Goal: Complete application form: Complete application form

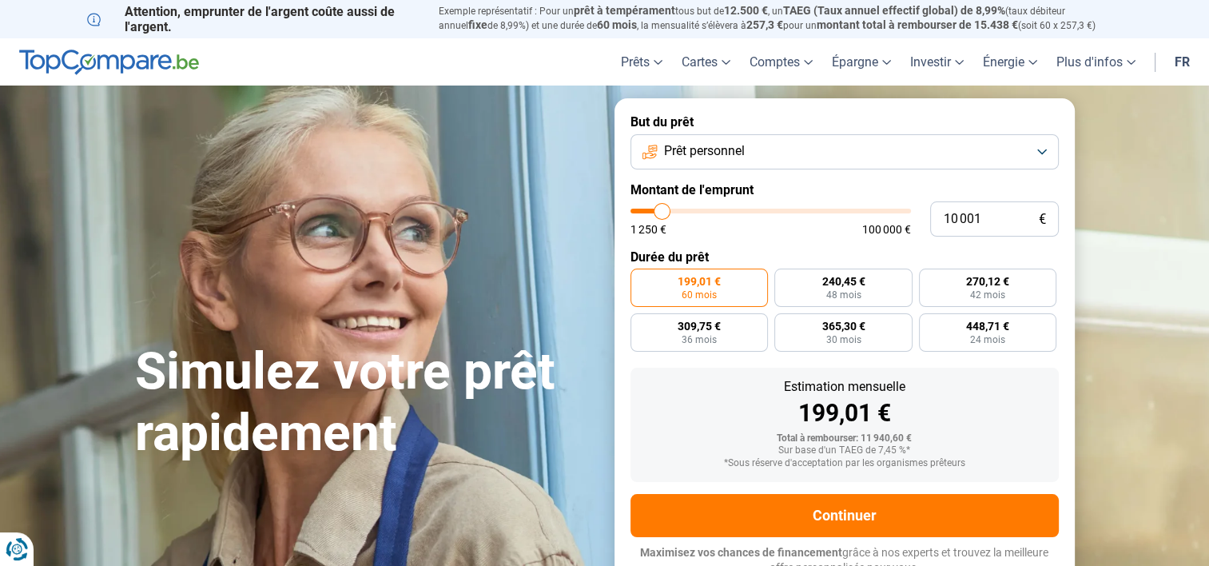
click at [838, 149] on button "Prêt personnel" at bounding box center [844, 151] width 428 height 35
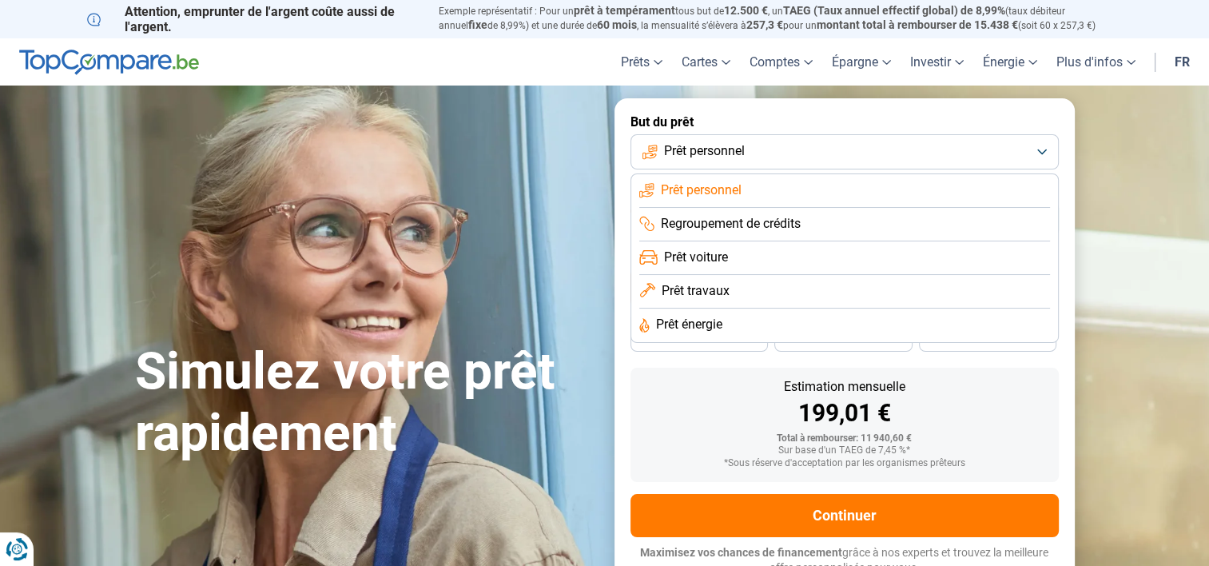
click at [724, 258] on span "Prêt voiture" at bounding box center [696, 257] width 64 height 18
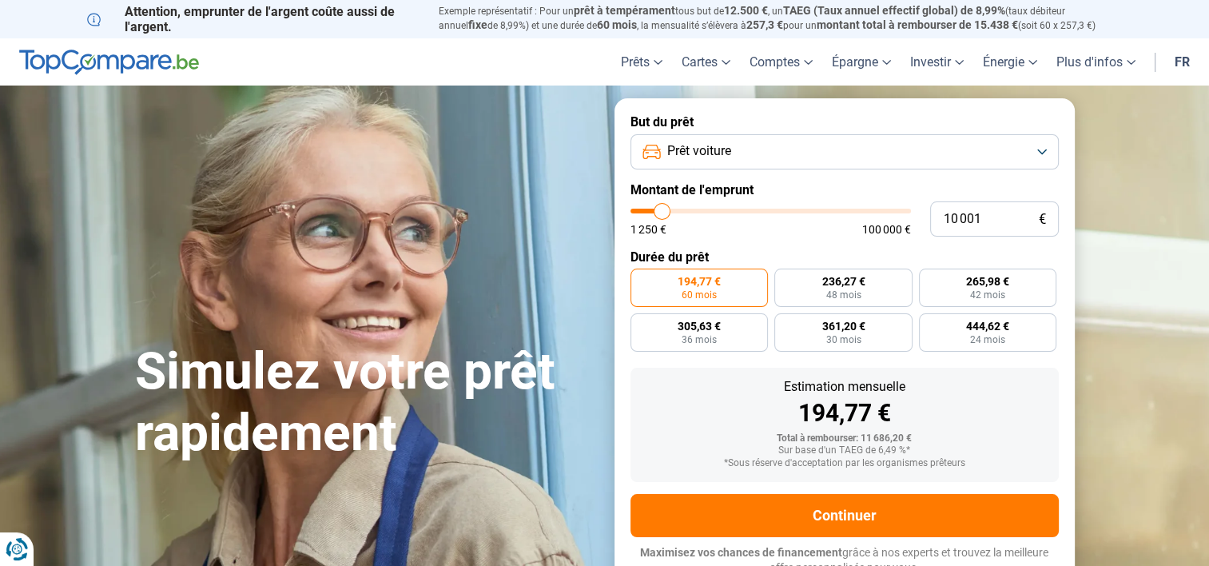
scroll to position [11, 0]
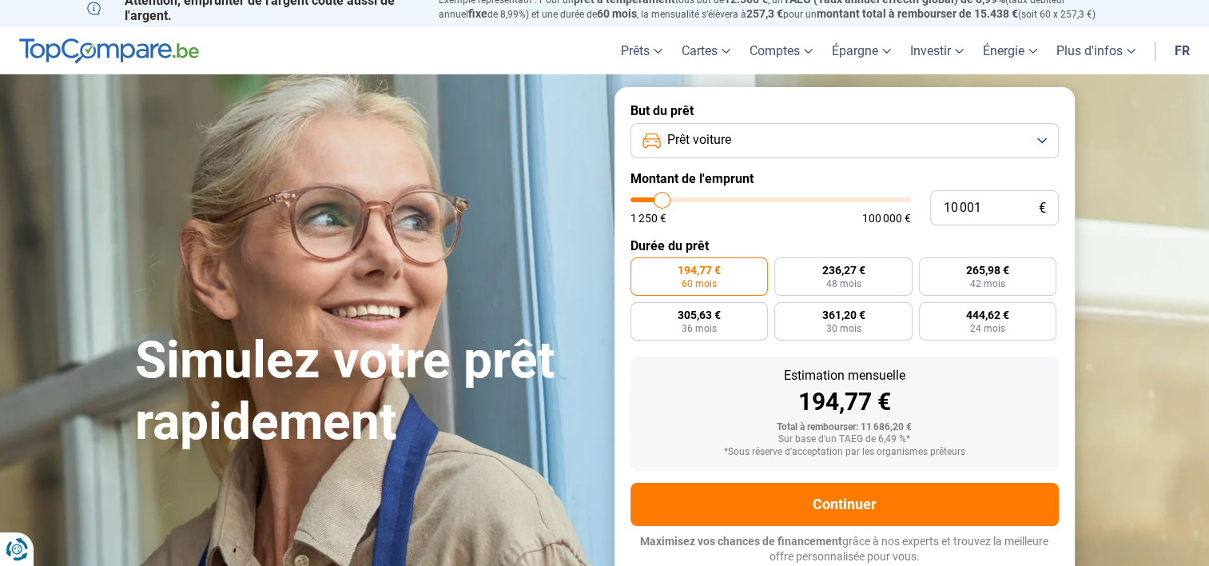
type input "10 750"
type input "10750"
type input "12 500"
type input "12500"
type input "14 750"
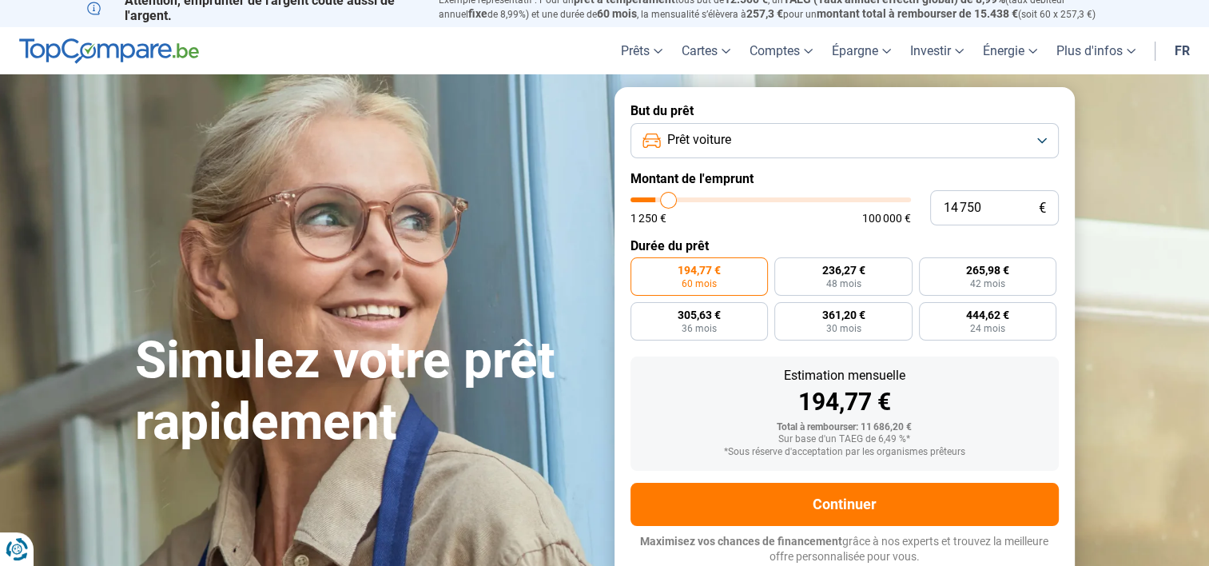
type input "14750"
type input "16 250"
type input "16250"
type input "19 000"
type input "19000"
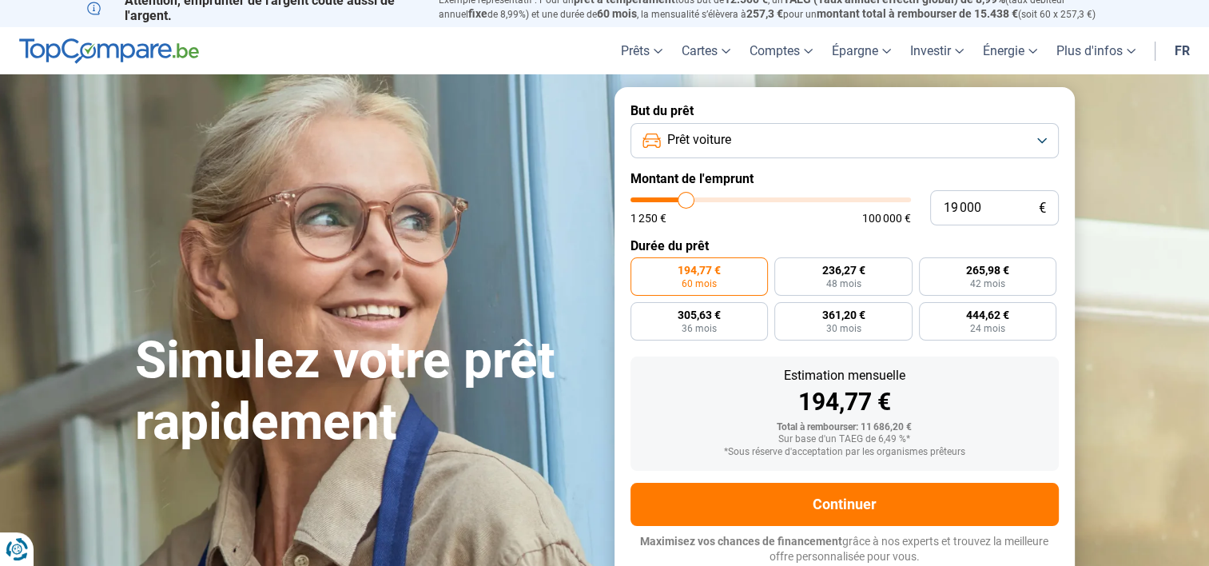
type input "22 000"
type input "22000"
type input "25 000"
type input "25000"
type input "26 500"
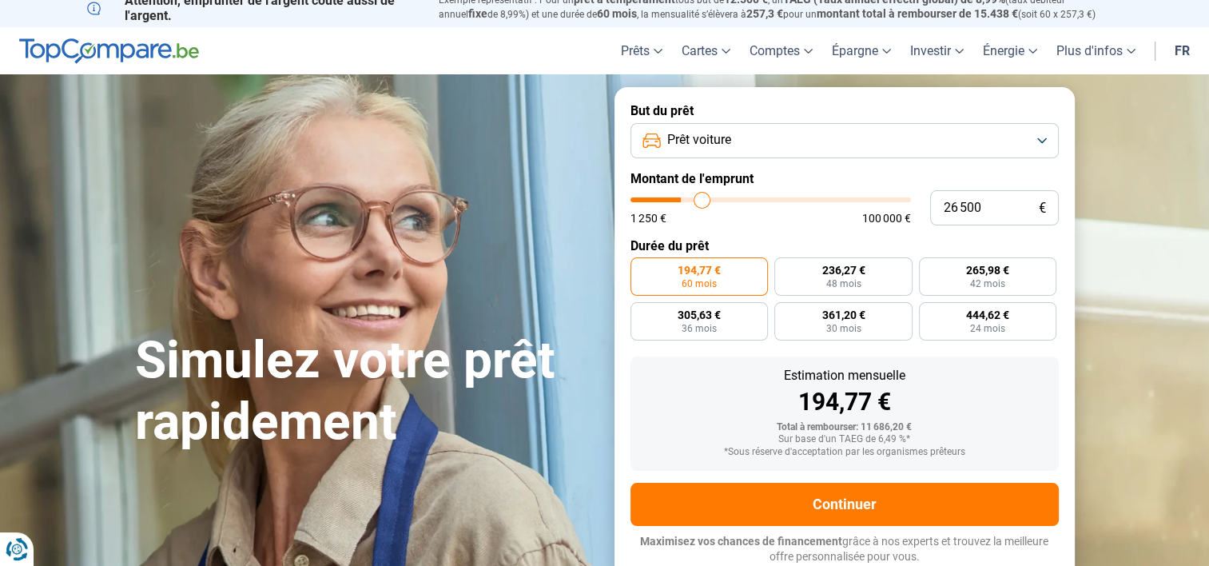
type input "26500"
type input "27 750"
type input "27750"
type input "28 250"
type input "28250"
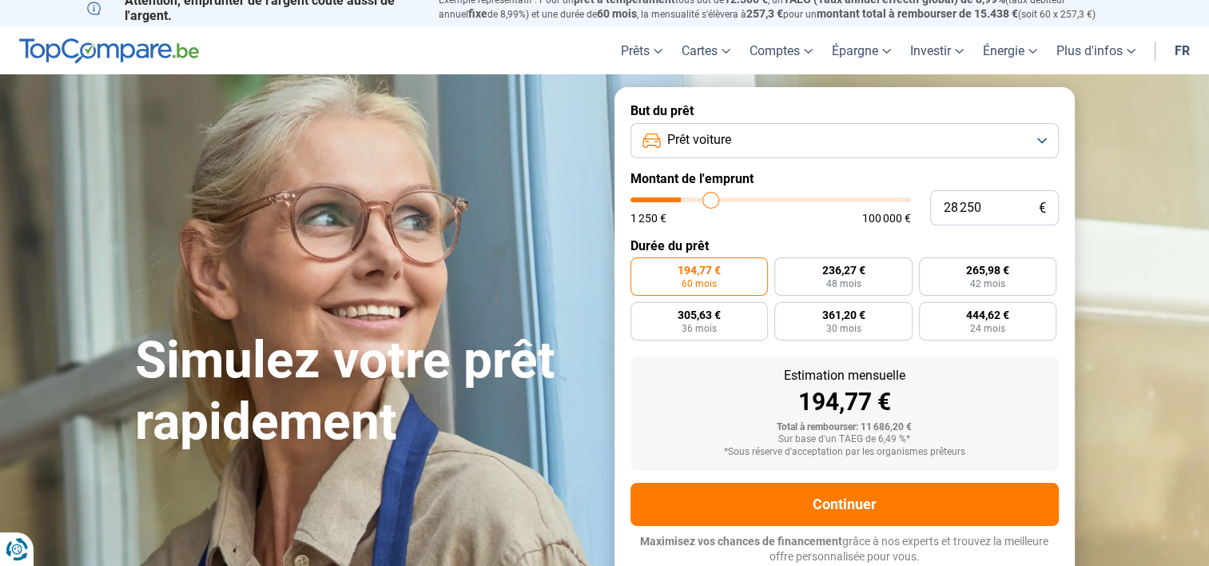
type input "28 500"
type input "28500"
type input "28 750"
type input "28750"
type input "29 000"
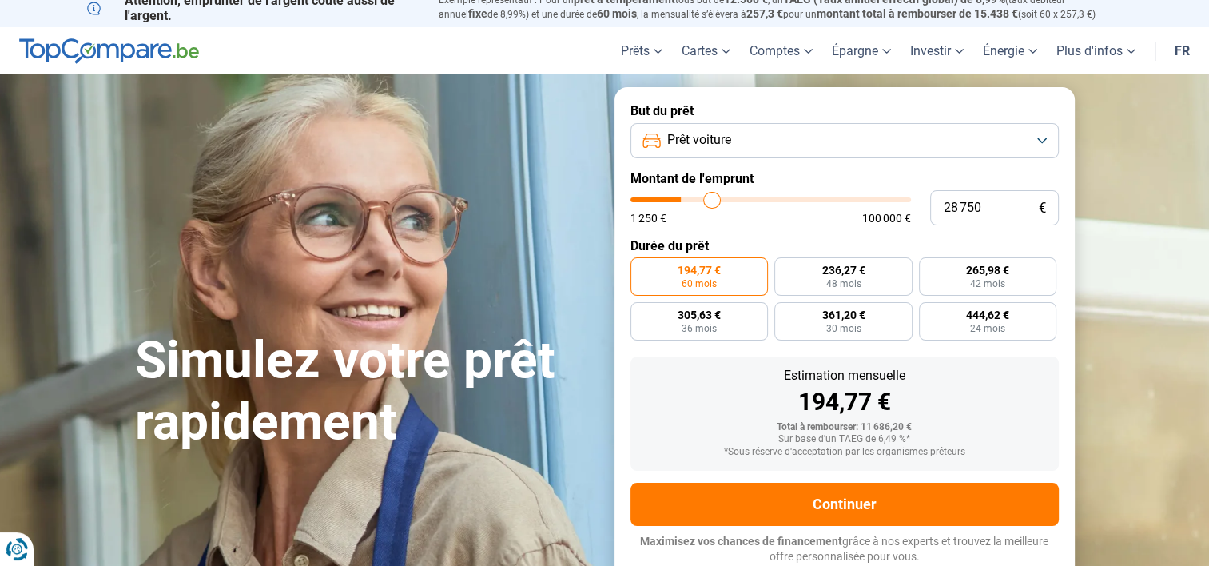
type input "29000"
type input "29 500"
type input "29500"
type input "29 750"
type input "29750"
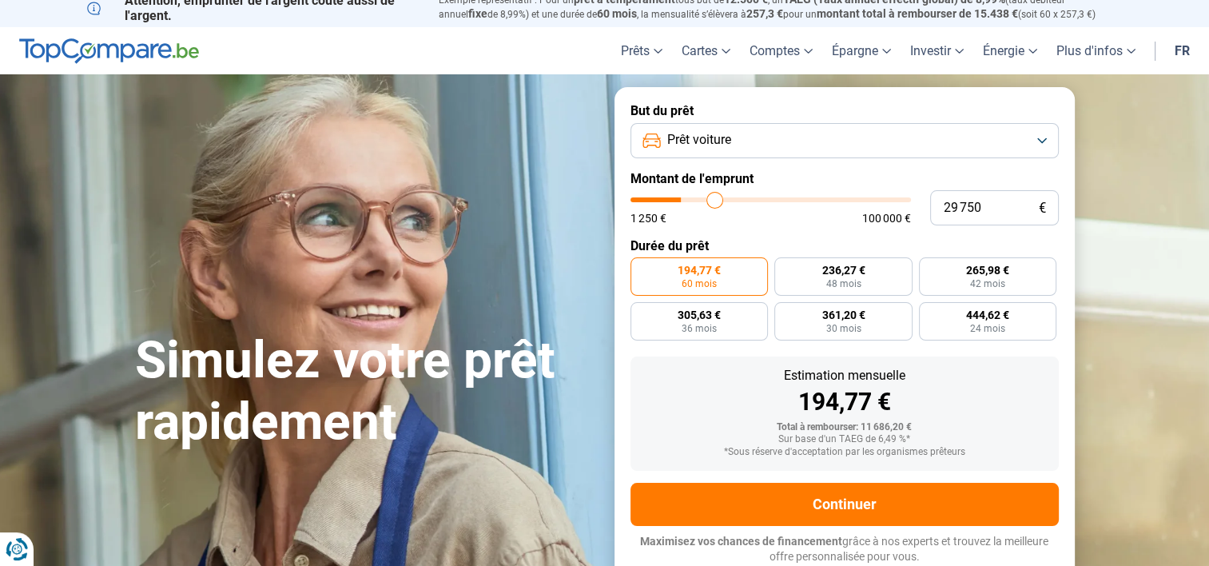
type input "30 250"
type input "30250"
type input "31 000"
type input "31000"
type input "31 750"
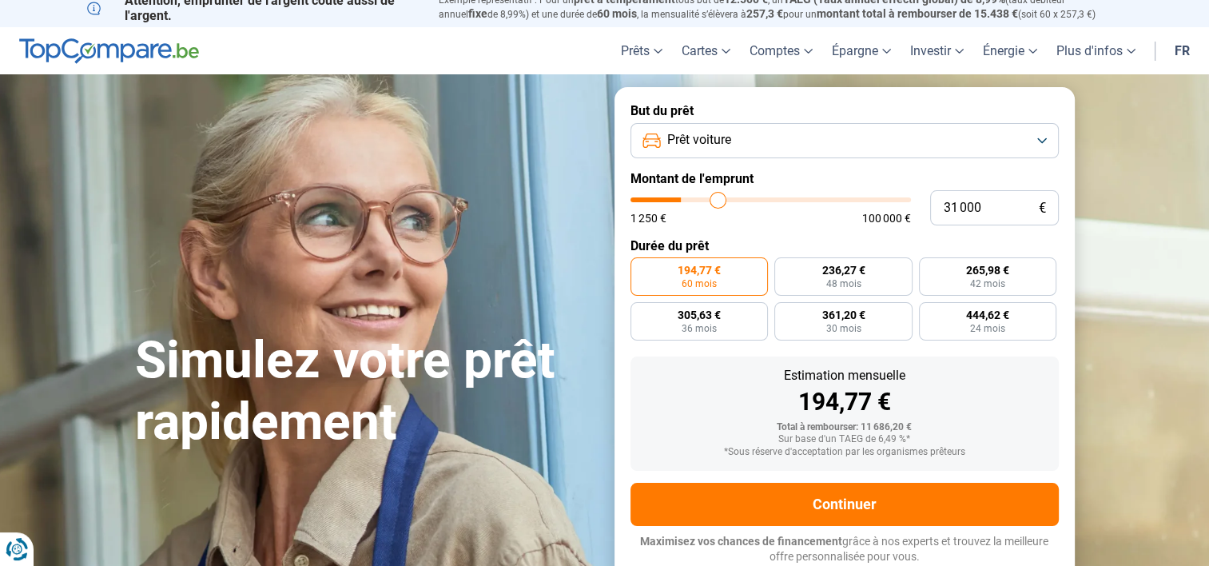
type input "31750"
type input "32 750"
type input "32750"
type input "34 250"
type input "34250"
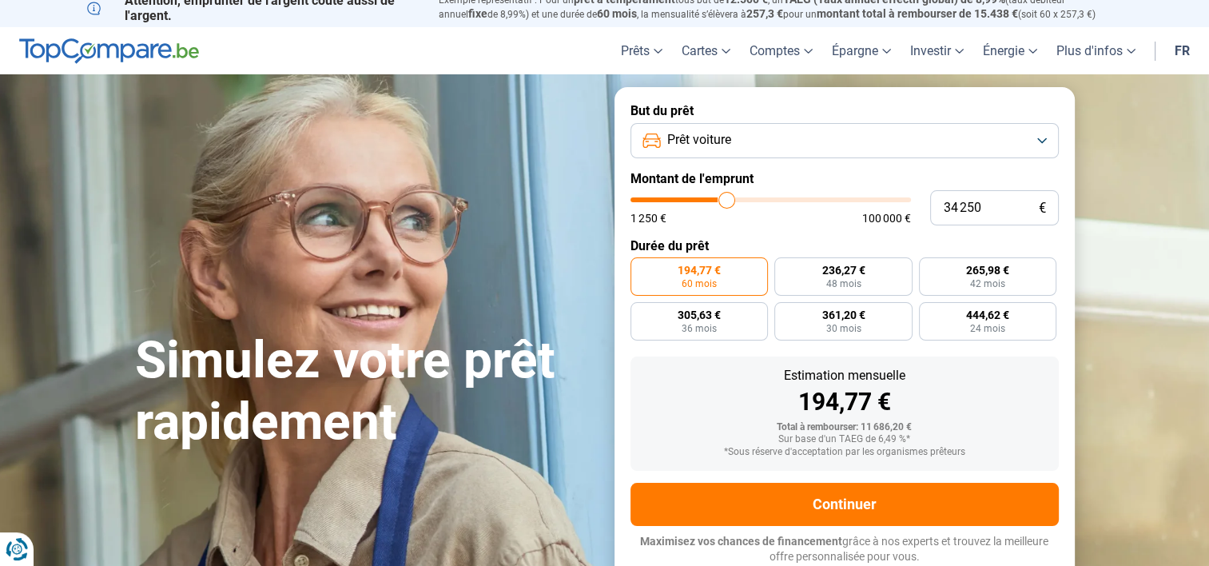
type input "35 500"
type input "35500"
type input "36 250"
type input "36250"
type input "36 500"
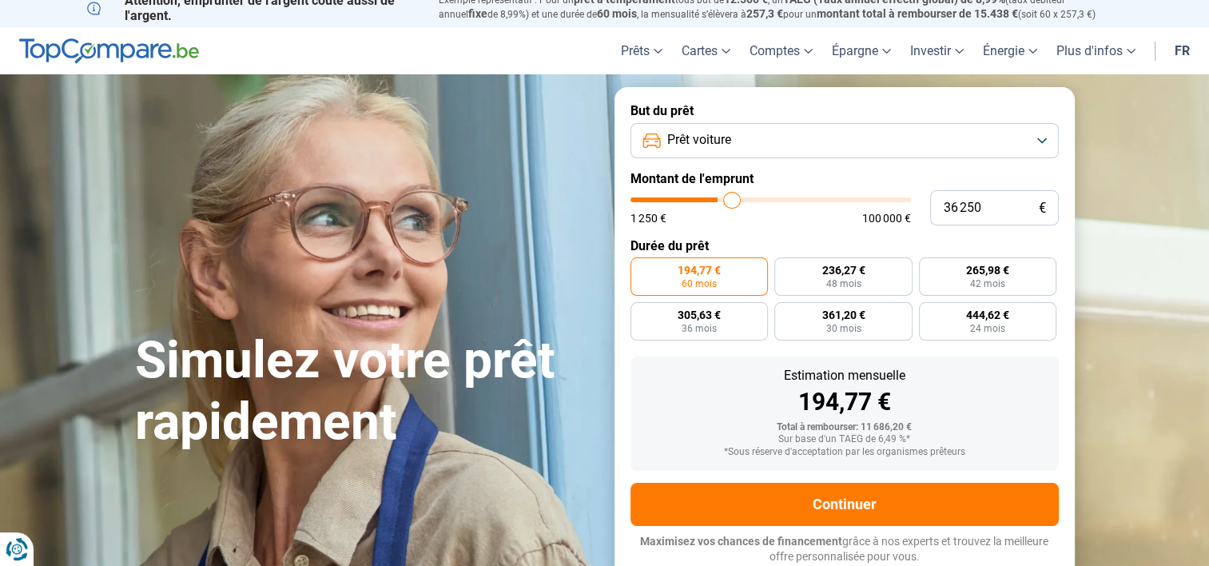
type input "36500"
type input "36 750"
type input "36750"
type input "37 500"
type input "37500"
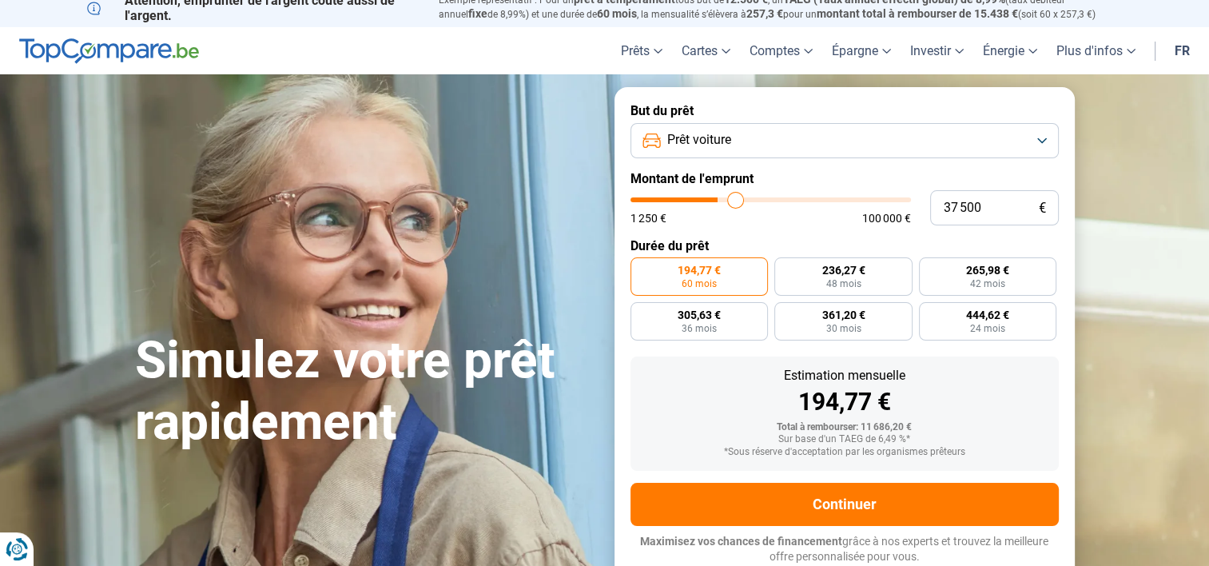
type input "37 750"
type input "37750"
type input "38 000"
type input "38000"
type input "37 750"
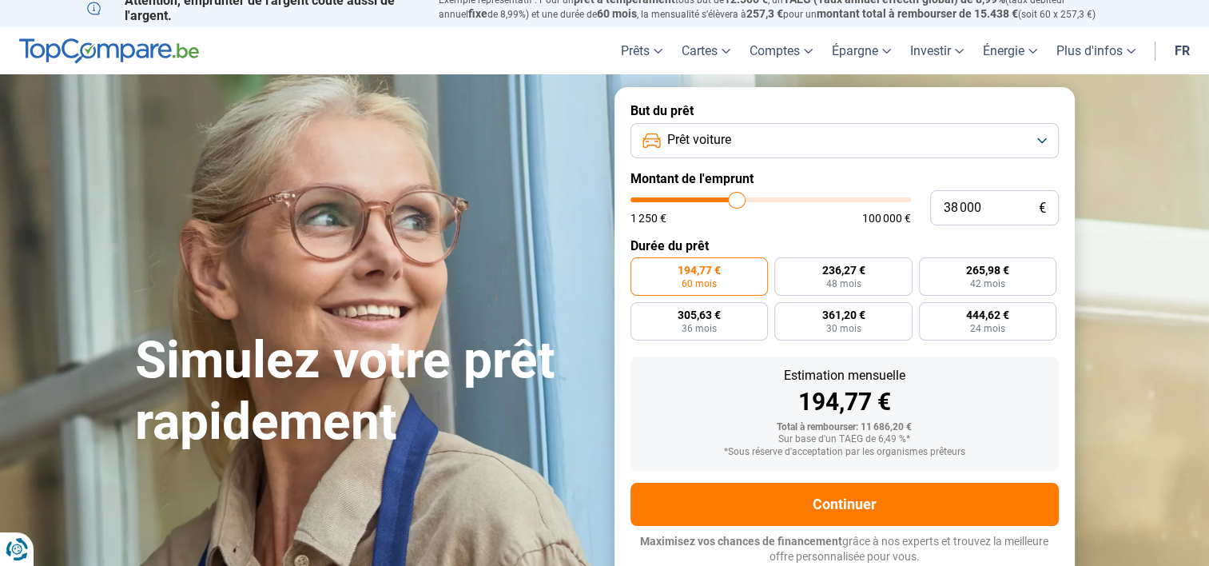
type input "37750"
type input "37 500"
type input "37500"
type input "37 250"
type input "37250"
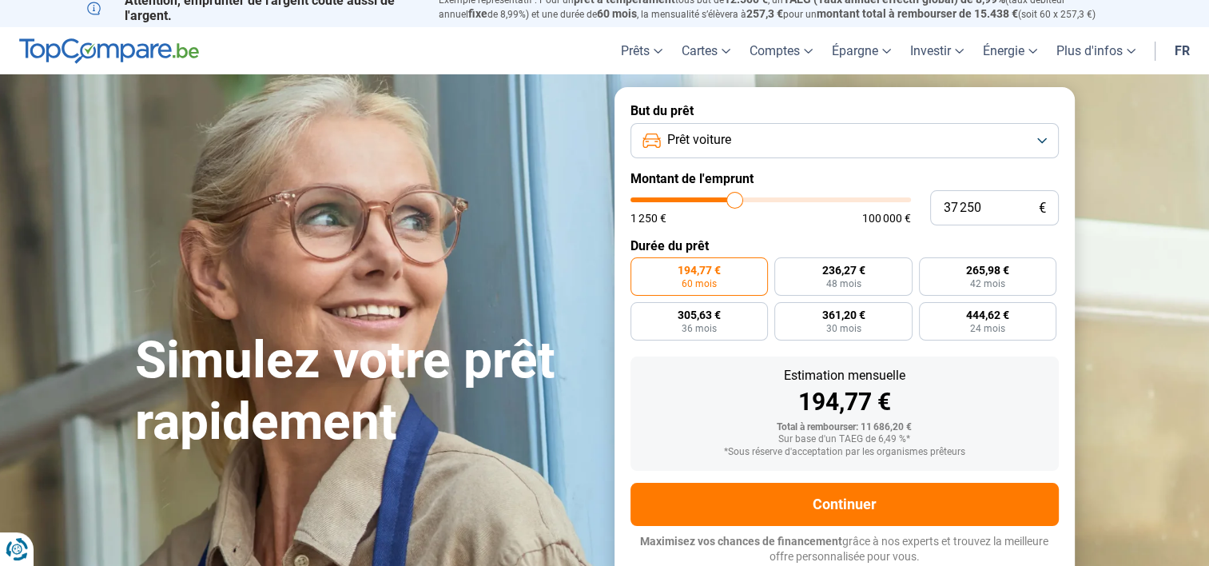
type input "37 000"
type input "37000"
type input "36 500"
type input "36500"
type input "36 250"
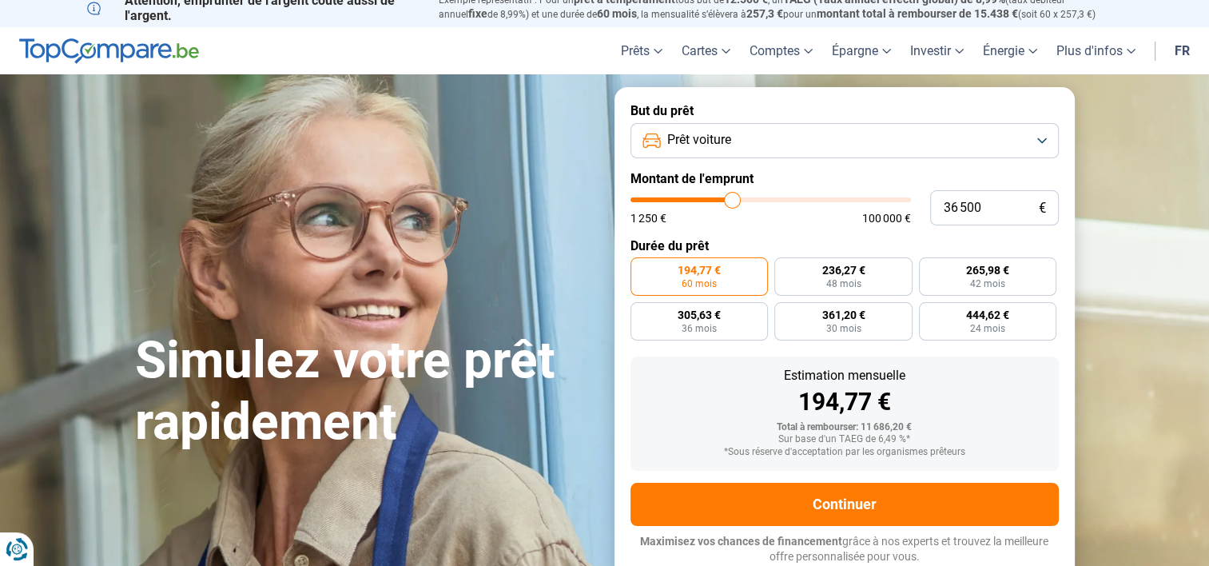
type input "36250"
type input "35 750"
type input "35750"
type input "35 000"
type input "35000"
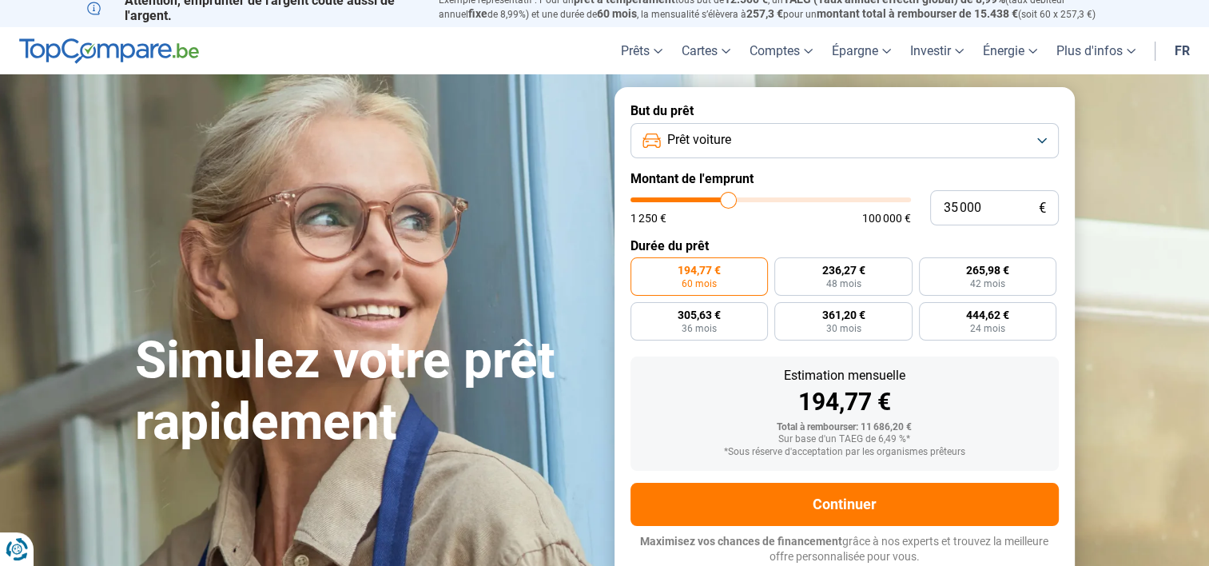
type input "34 500"
type input "34500"
type input "34 000"
type input "34000"
type input "33 500"
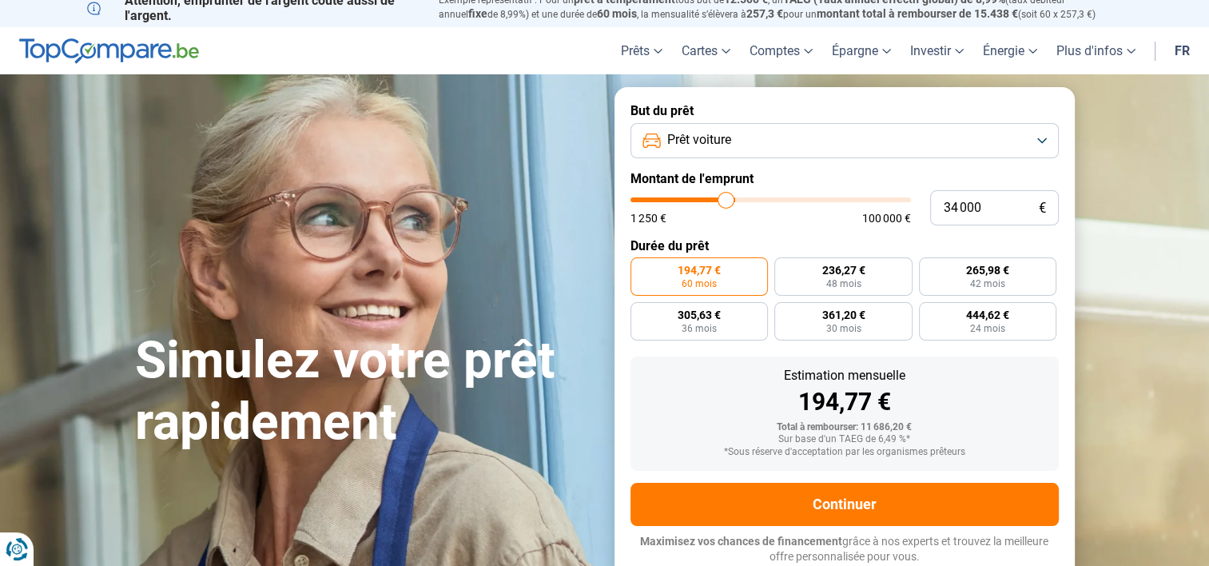
type input "33500"
type input "33 750"
type input "33750"
type input "34 500"
type input "34500"
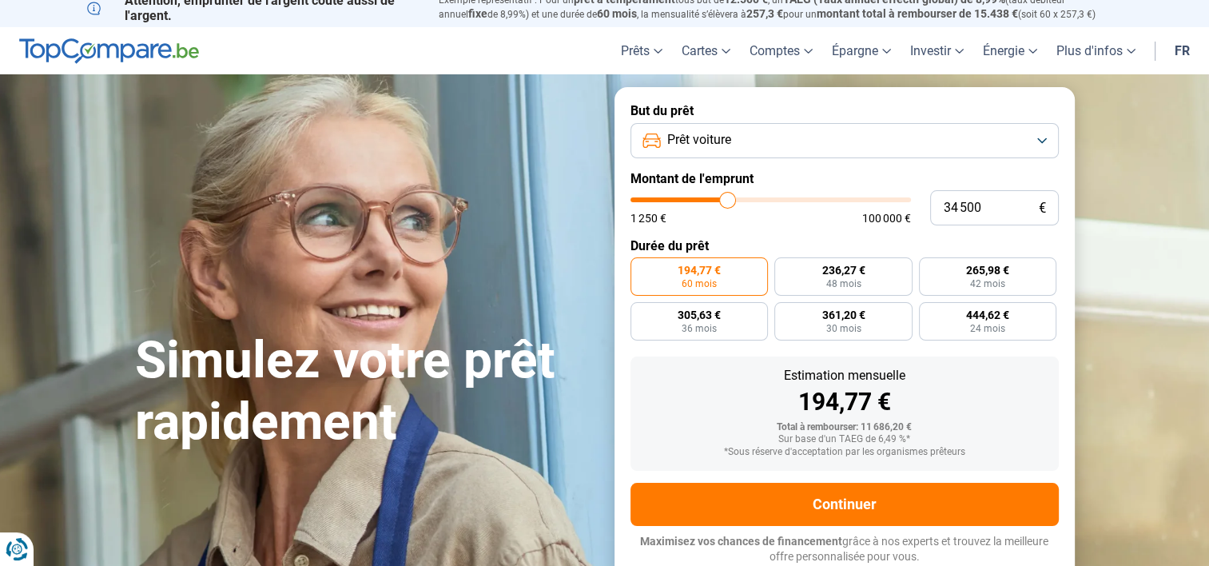
type input "34 750"
type input "34750"
type input "35 000"
type input "35000"
type input "35 250"
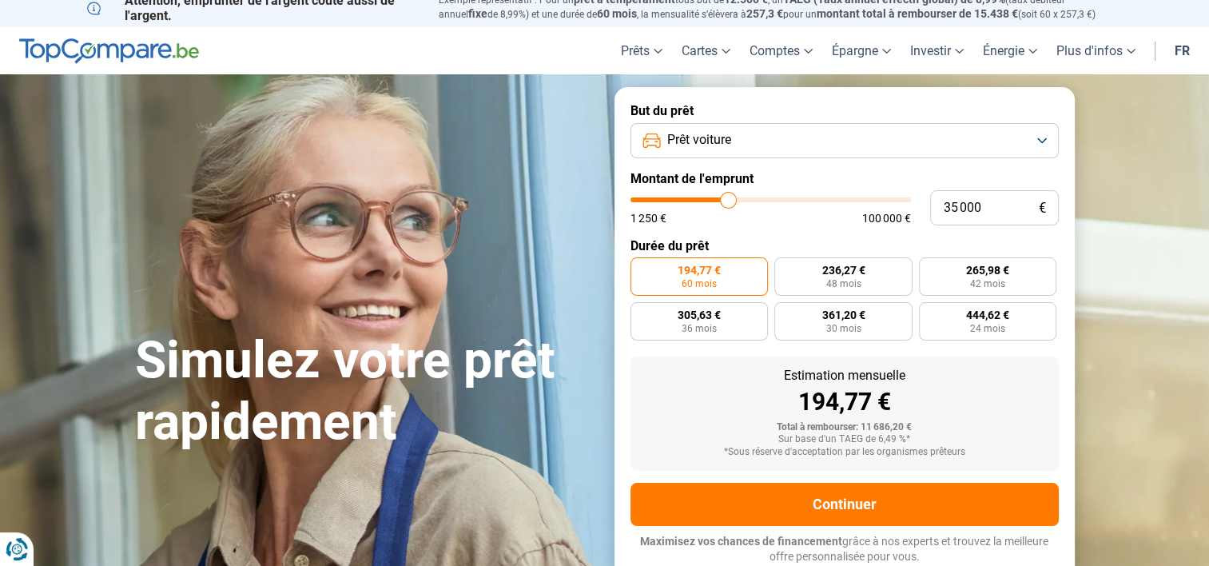
type input "35250"
type input "35 500"
type input "35500"
type input "35 750"
type input "35750"
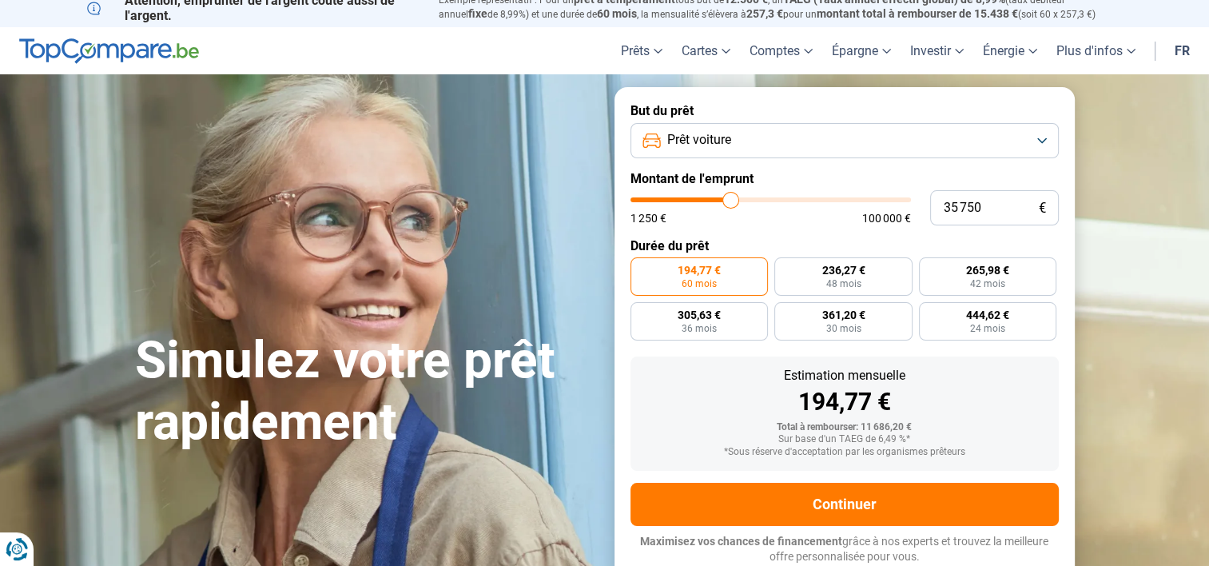
type input "36 000"
type input "36000"
type input "36 250"
type input "36250"
type input "36 500"
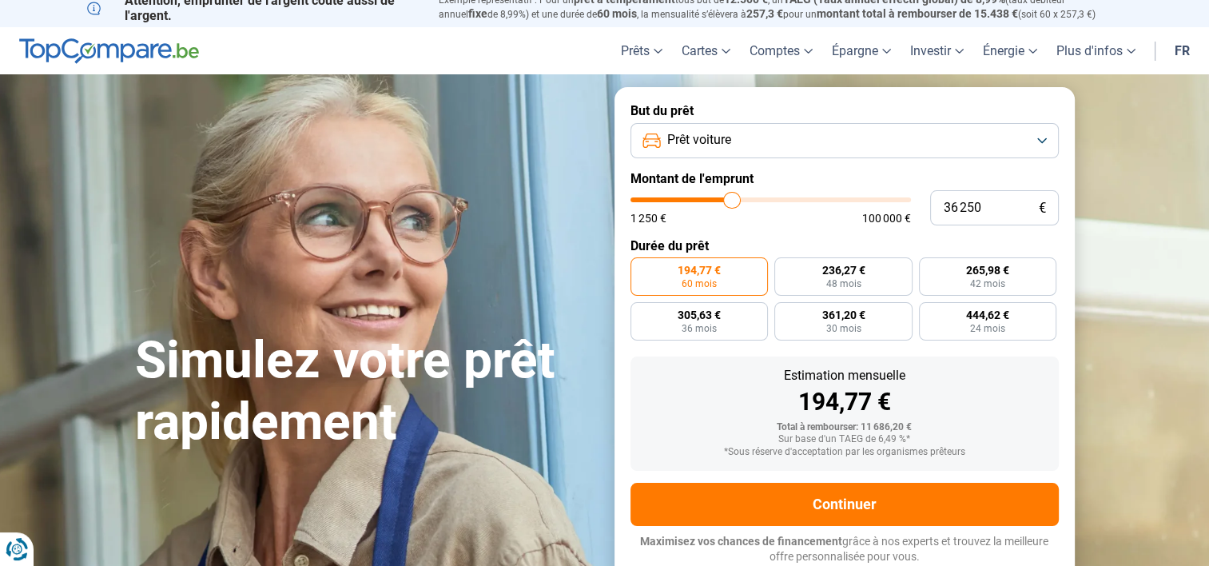
type input "36500"
type input "36 750"
type input "36750"
type input "37 000"
type input "37000"
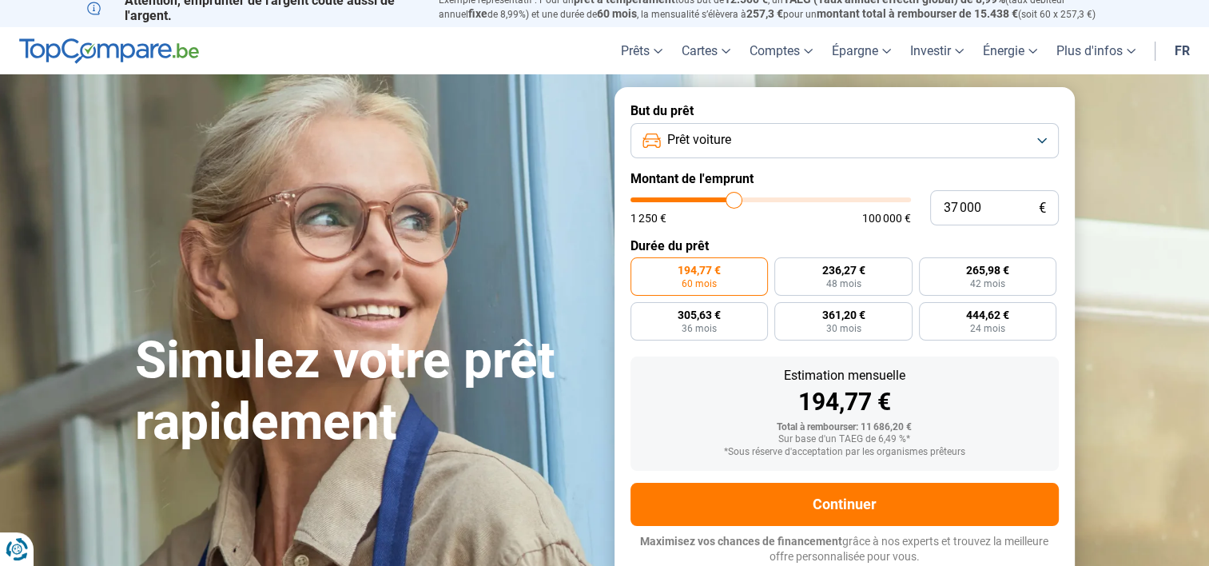
type input "37 250"
type input "37250"
type input "37 000"
type input "37000"
type input "36 750"
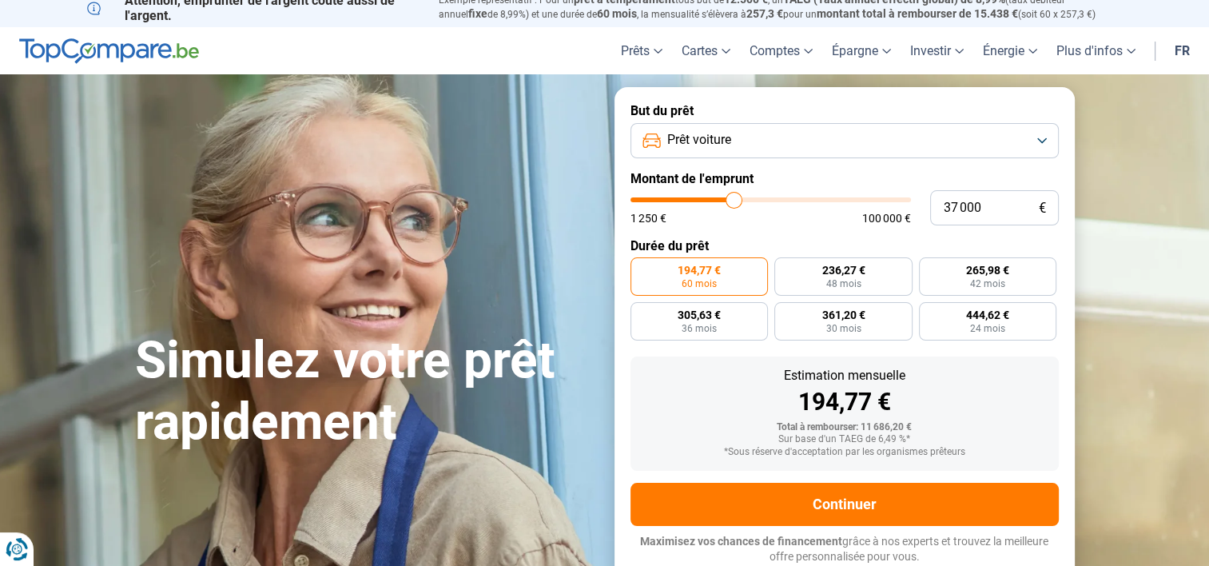
type input "36750"
type input "37 000"
drag, startPoint x: 663, startPoint y: 200, endPoint x: 733, endPoint y: 201, distance: 70.3
type input "37000"
click at [733, 201] on input "range" at bounding box center [770, 199] width 280 height 5
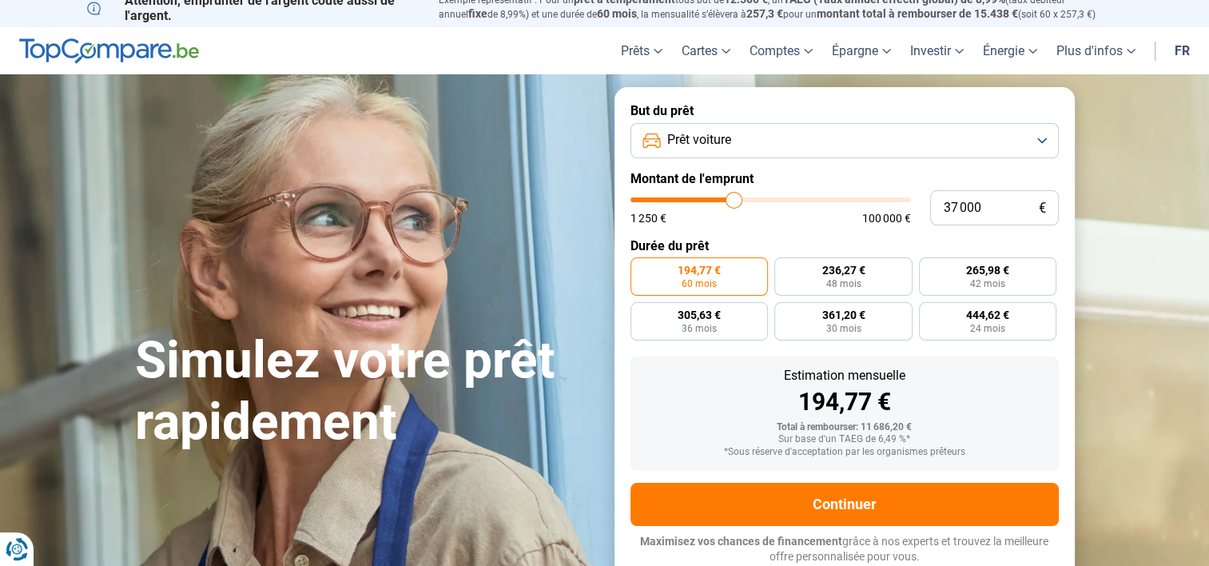
radio input "false"
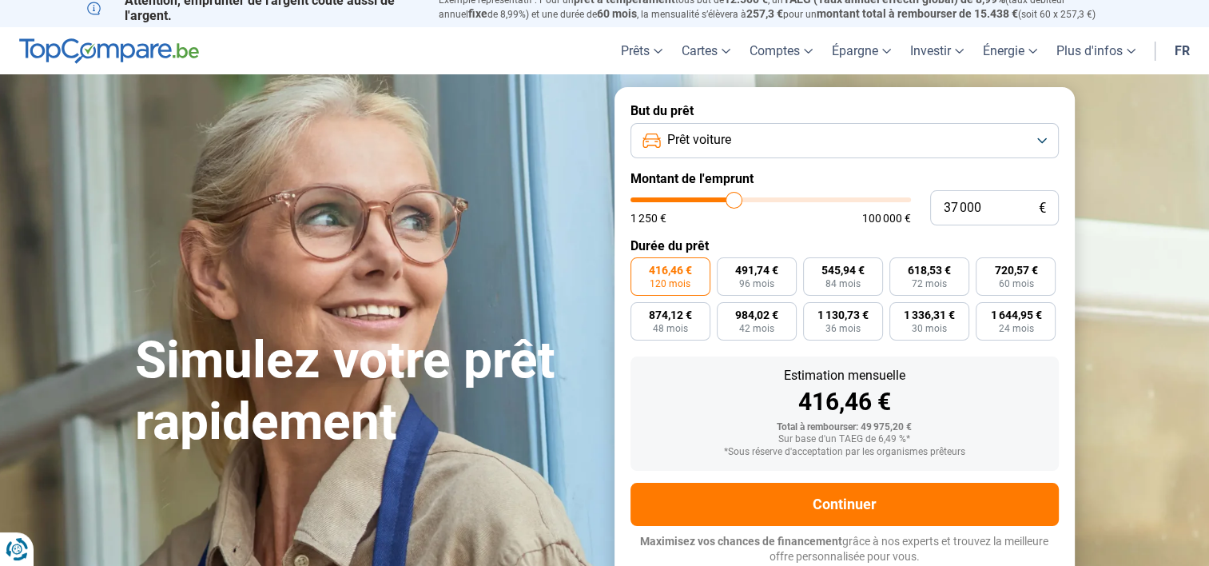
type input "38 000"
type input "38000"
type input "38 250"
type input "38250"
type input "38 000"
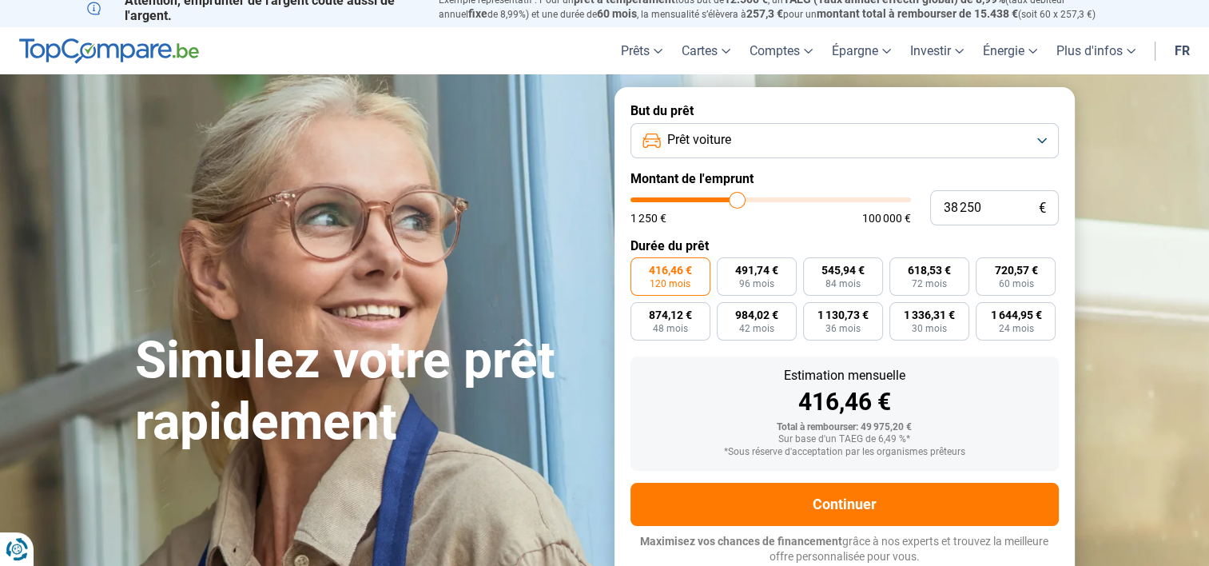
type input "38000"
type input "37 750"
type input "37750"
type input "37 500"
type input "37500"
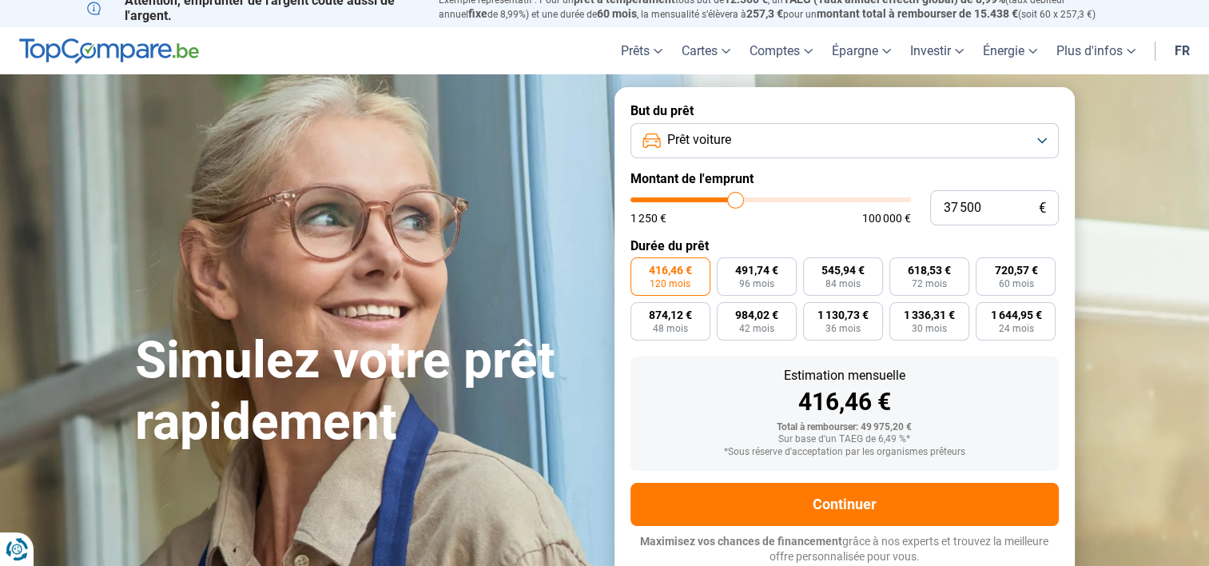
type input "37 250"
type input "37250"
type input "37 000"
type input "37000"
type input "36 500"
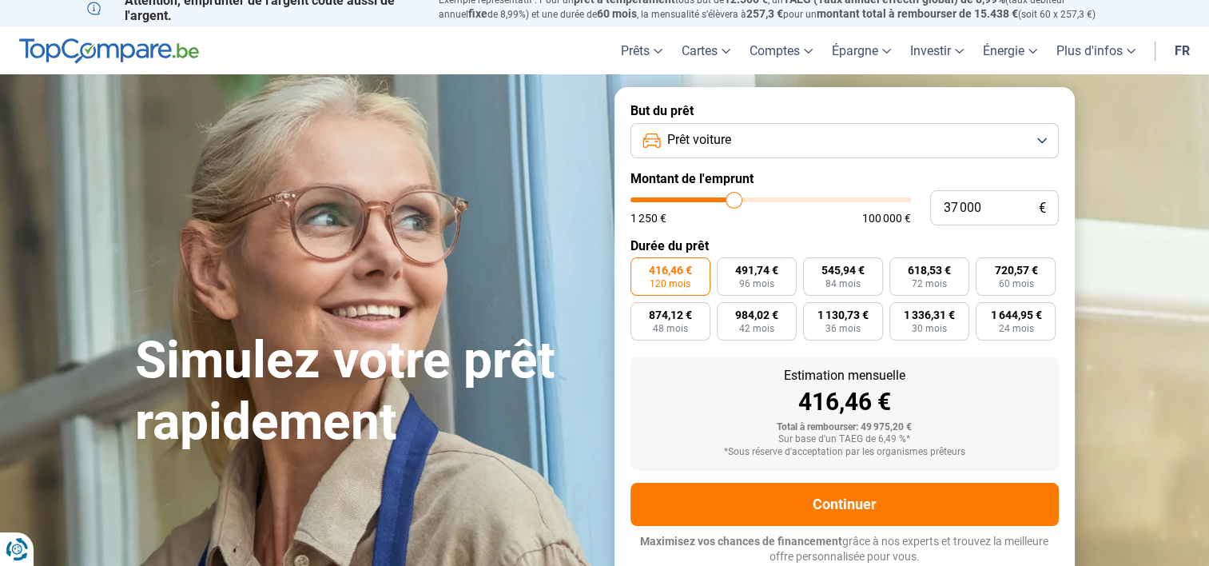
type input "36500"
type input "36 250"
type input "36250"
type input "36 000"
type input "36000"
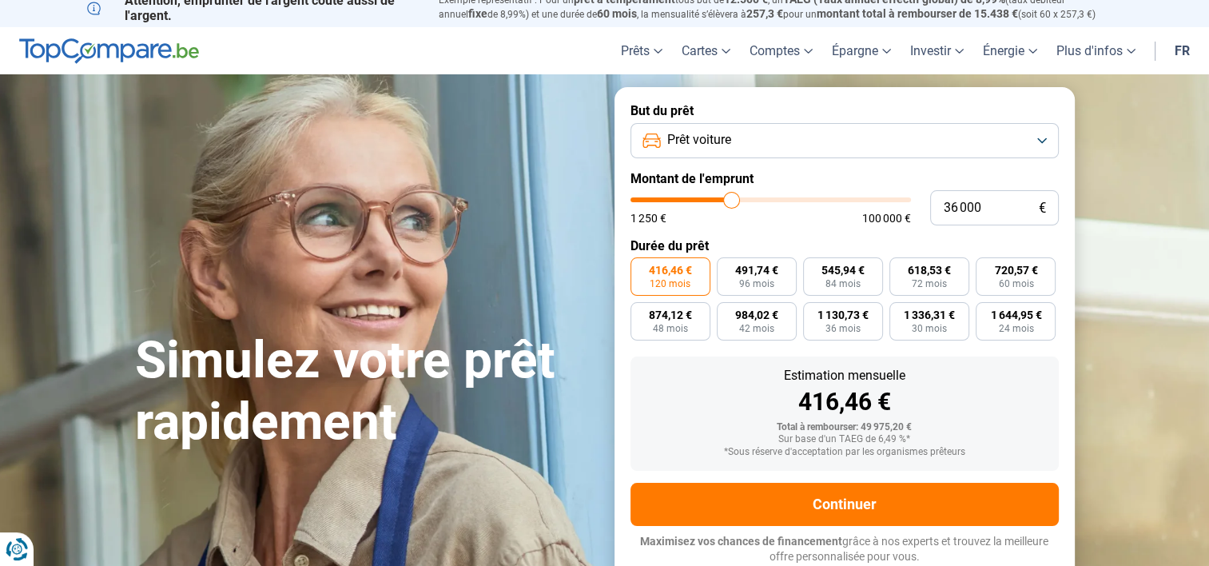
type input "35 750"
type input "35750"
type input "35 500"
type input "35500"
type input "35 250"
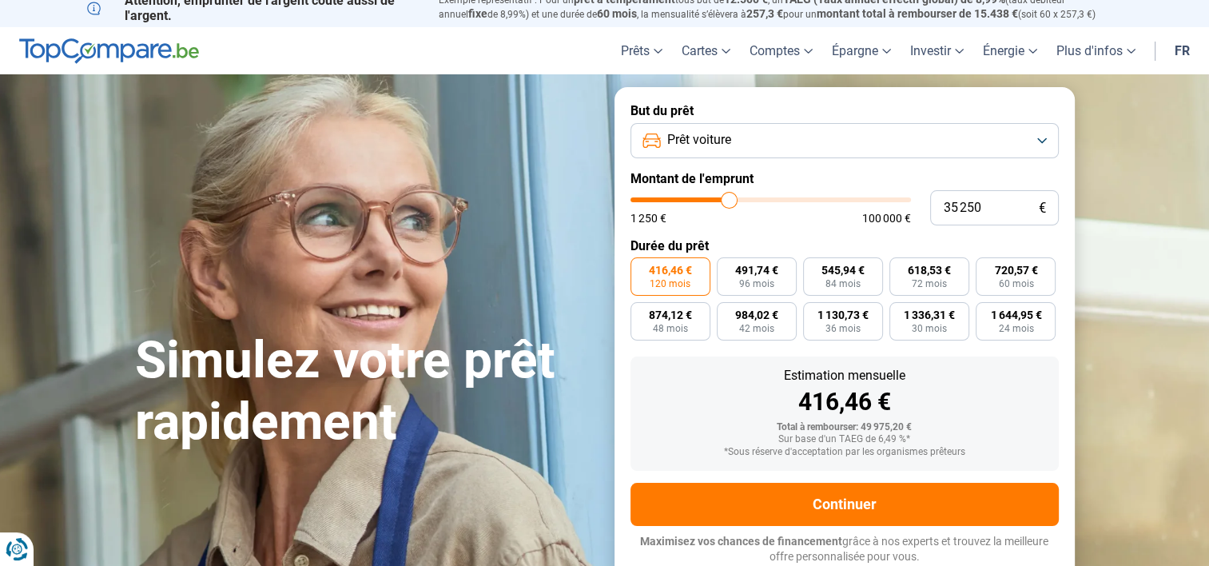
type input "35250"
click at [729, 197] on input "range" at bounding box center [770, 199] width 280 height 5
click at [1011, 276] on span "686,48 €" at bounding box center [1015, 269] width 43 height 11
click at [986, 268] on input "686,48 € 60 mois" at bounding box center [981, 262] width 10 height 10
radio input "true"
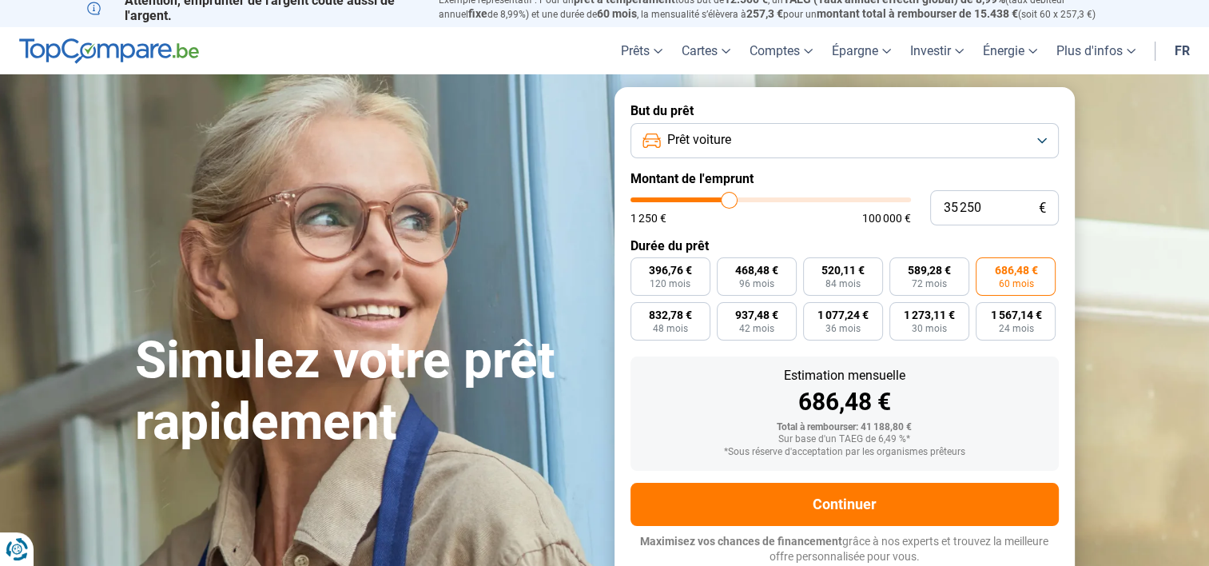
type input "35 500"
type input "35500"
type input "35 250"
type input "35250"
type input "35 000"
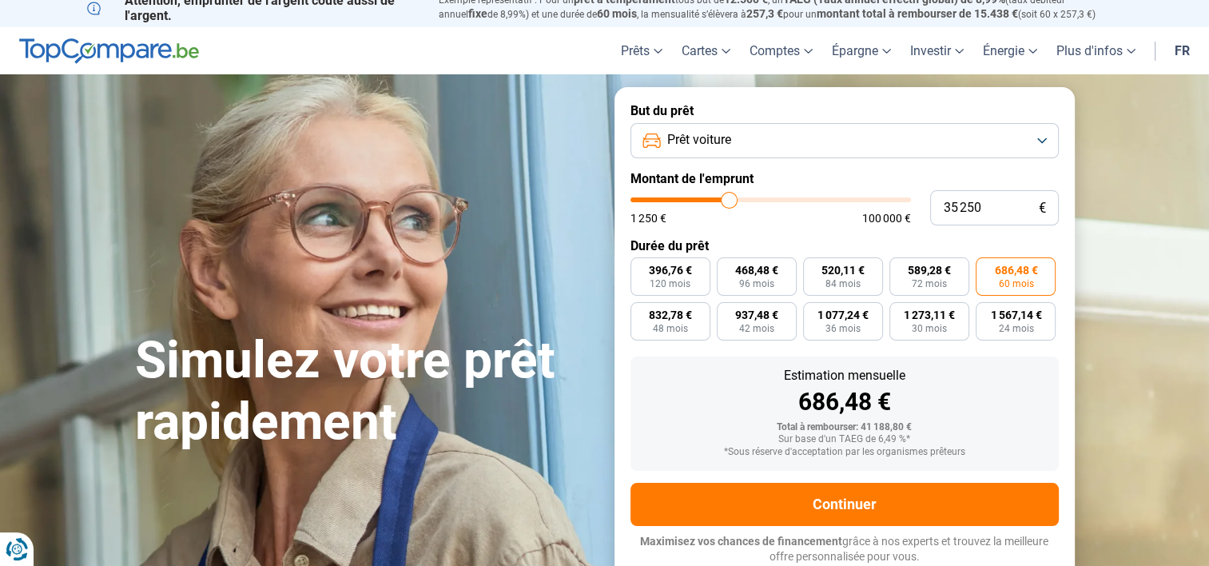
type input "35000"
type input "34 750"
type input "34750"
type input "34 500"
type input "34500"
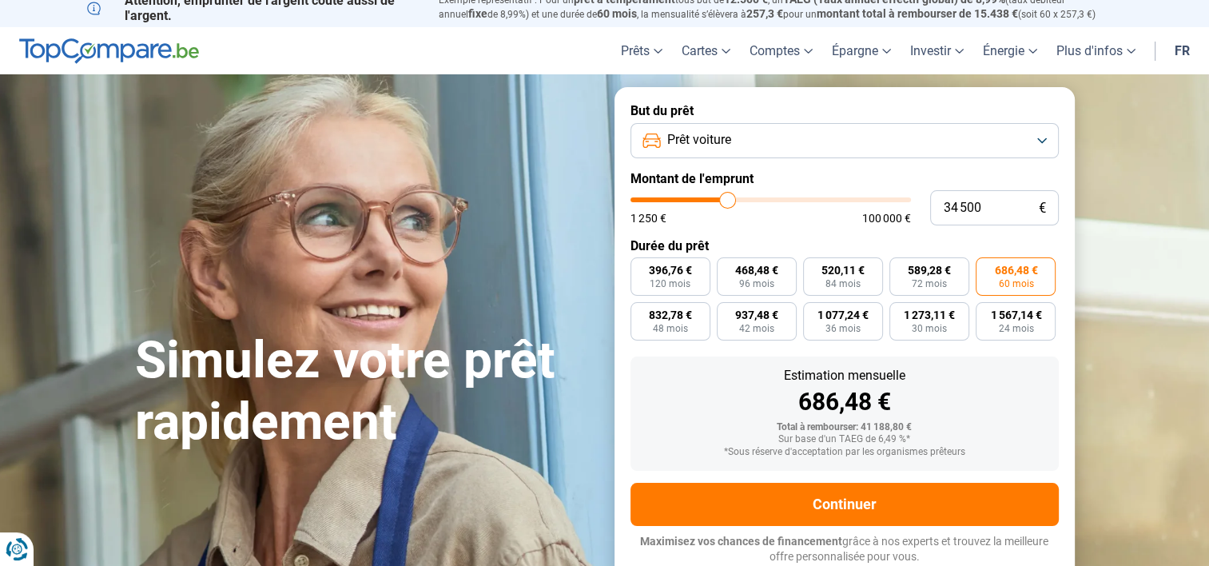
type input "34 250"
type input "34250"
type input "34 000"
type input "34000"
type input "33 750"
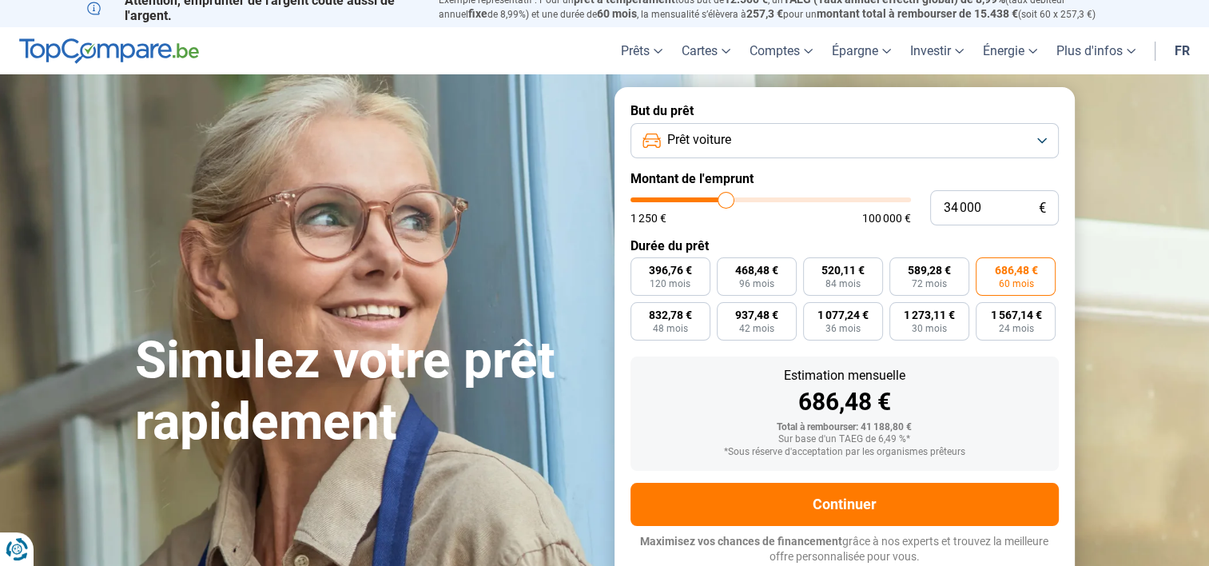
type input "33750"
type input "33 250"
type input "33250"
type input "33 000"
type input "33000"
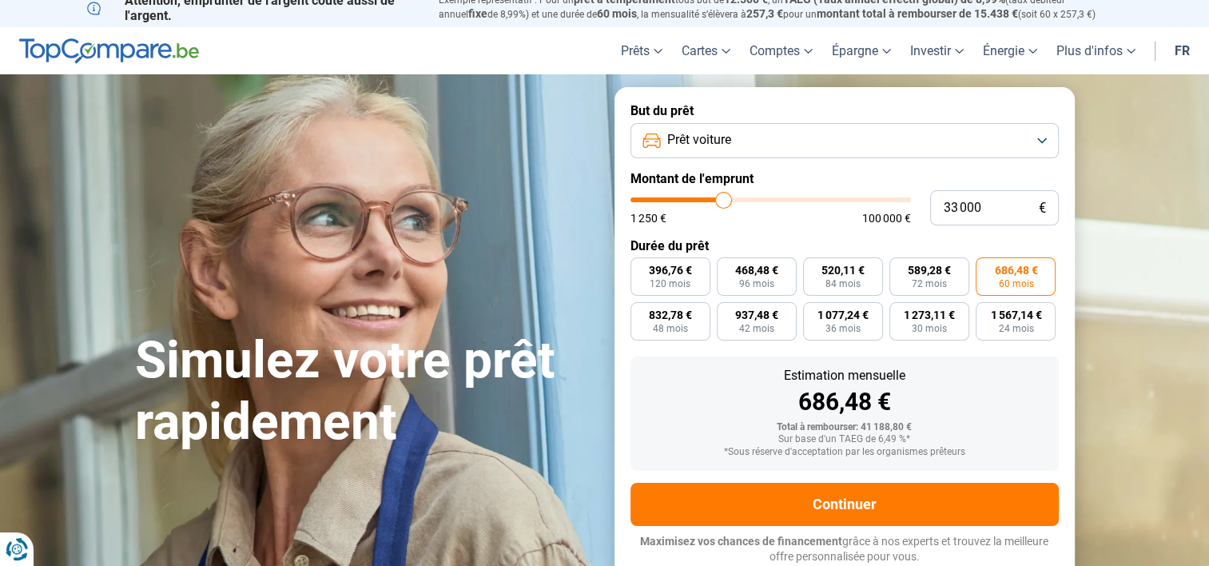
type input "32 500"
type input "32500"
type input "32 250"
type input "32250"
type input "32 000"
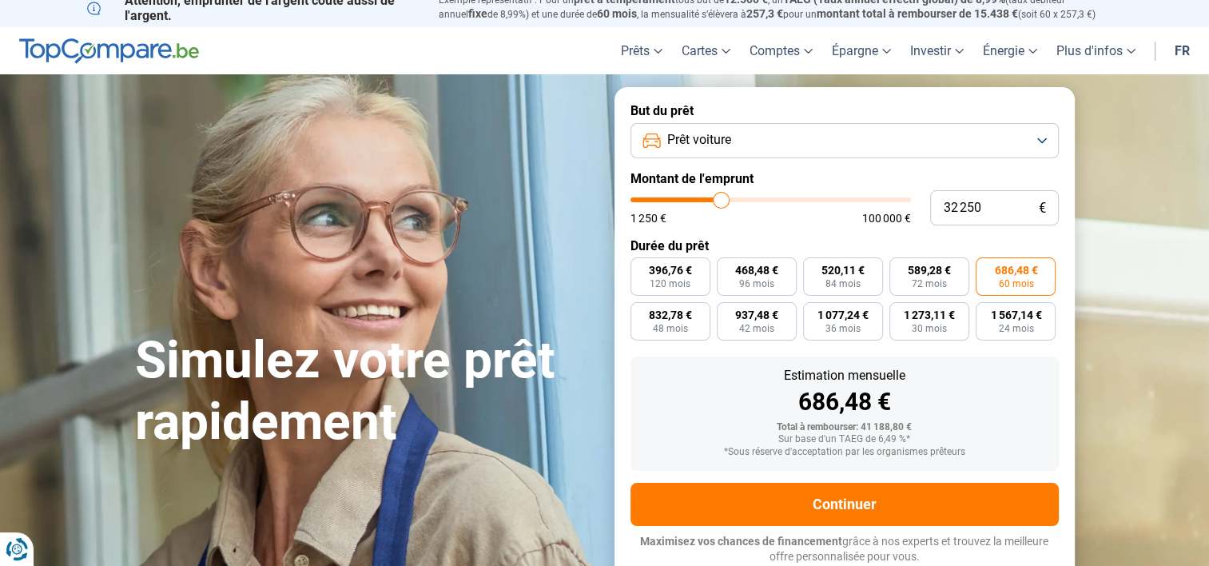
type input "32000"
type input "31 750"
type input "31750"
type input "31 500"
type input "31500"
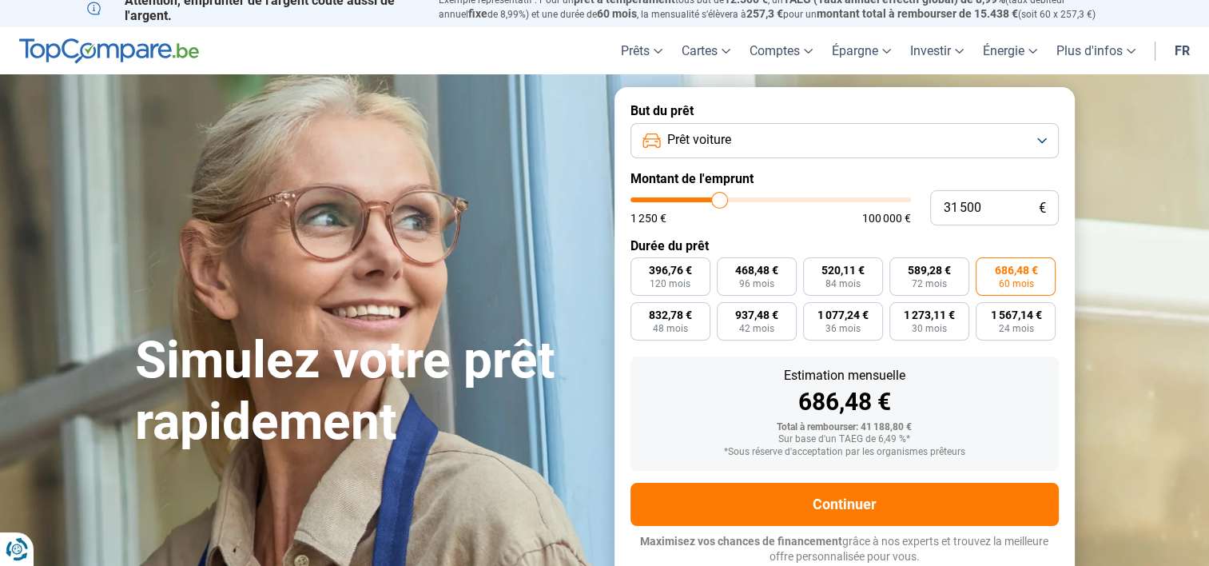
type input "31 250"
type input "31250"
type input "31 000"
type input "31000"
type input "31 250"
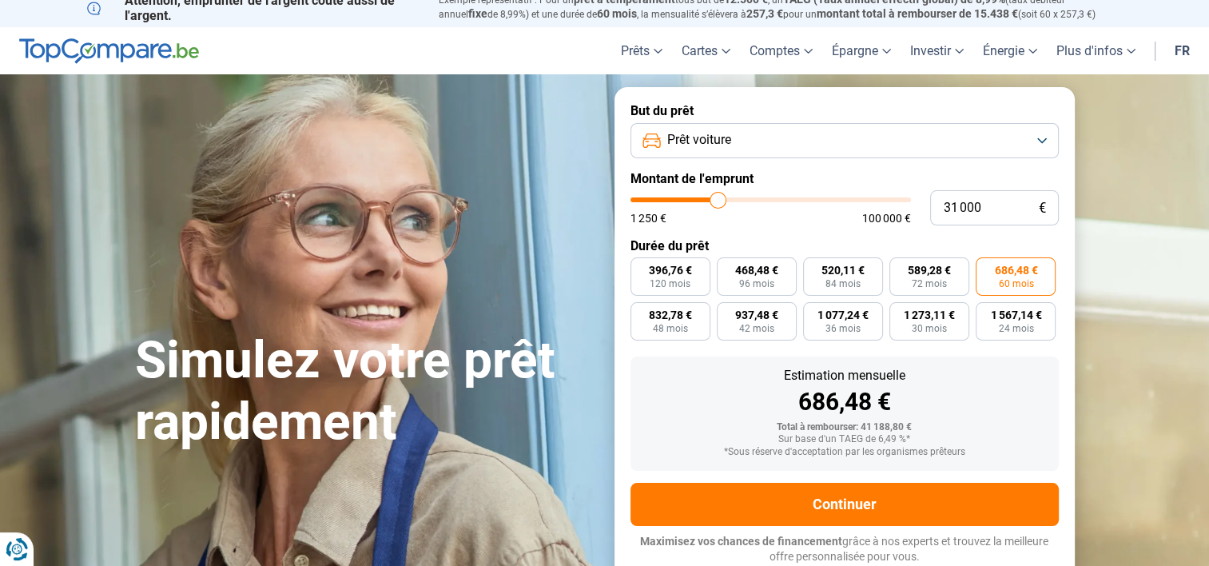
type input "31250"
type input "31 500"
type input "31500"
type input "31 750"
type input "31750"
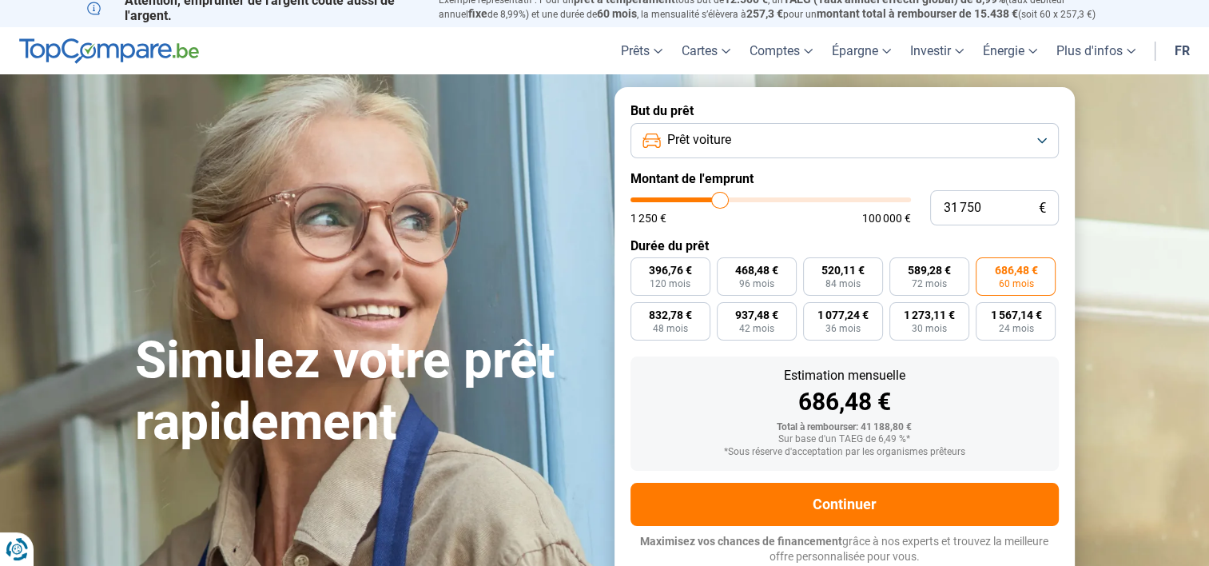
type input "32 000"
type input "32000"
type input "32 250"
type input "32250"
type input "32 500"
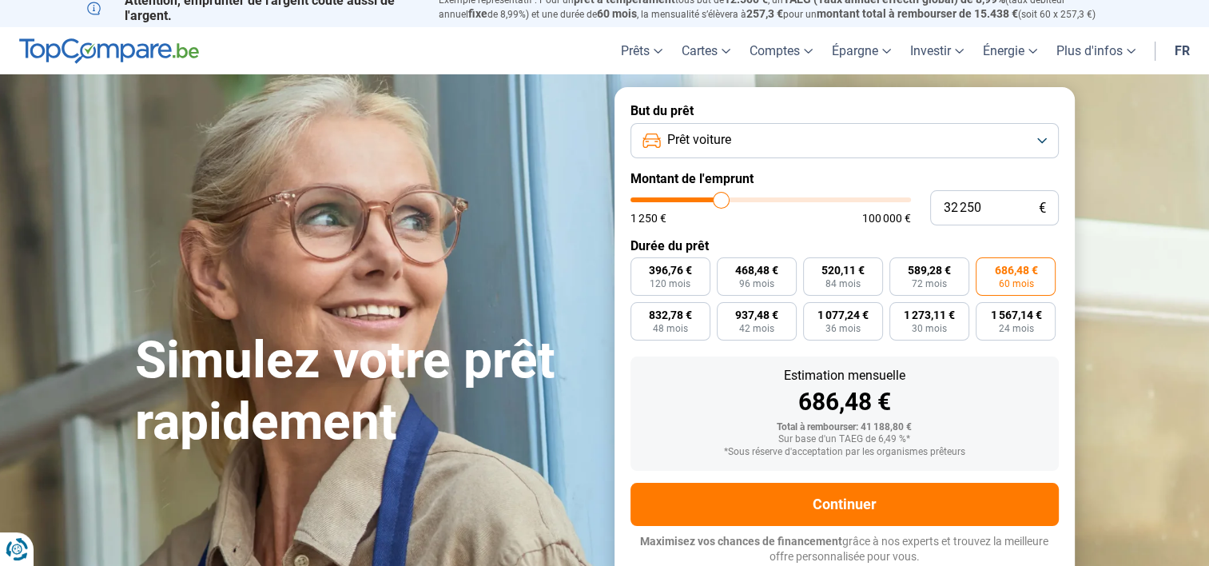
type input "32500"
type input "32 750"
type input "32750"
type input "33 000"
type input "33000"
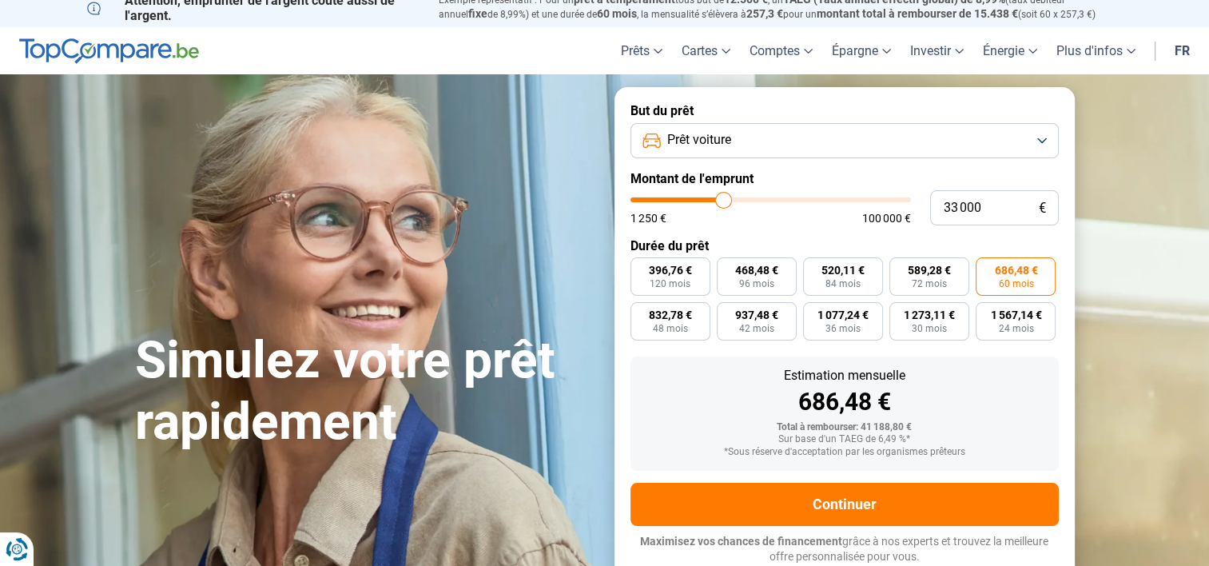
click at [723, 200] on input "range" at bounding box center [770, 199] width 280 height 5
radio input "false"
radio input "true"
click at [1015, 271] on span "642,67 €" at bounding box center [1015, 269] width 43 height 11
click at [986, 268] on input "642,67 € 60 mois" at bounding box center [981, 262] width 10 height 10
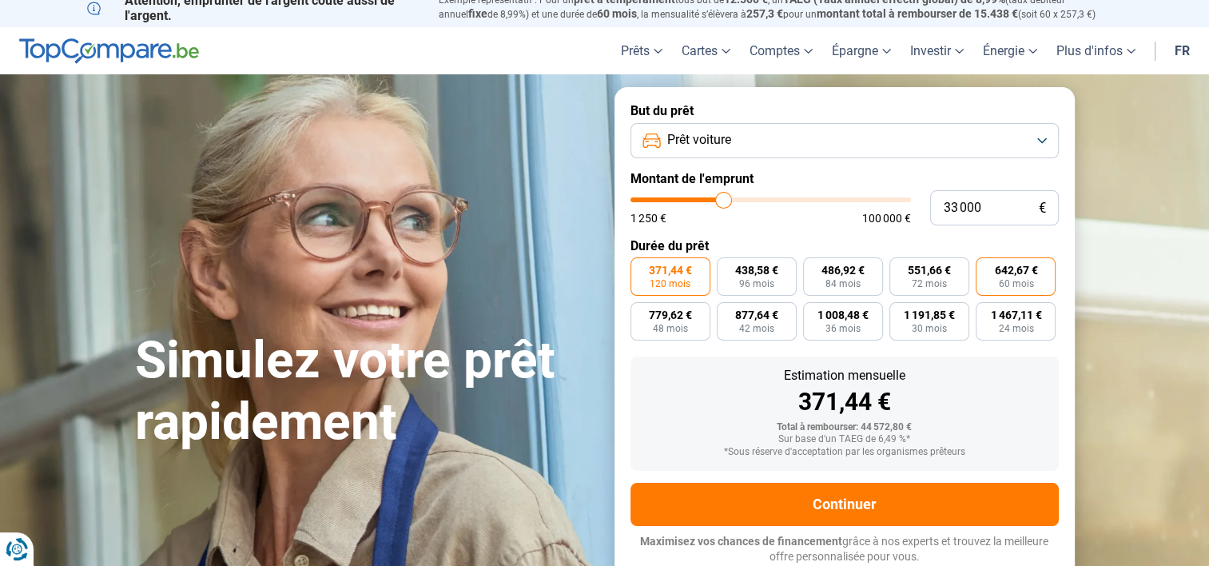
radio input "true"
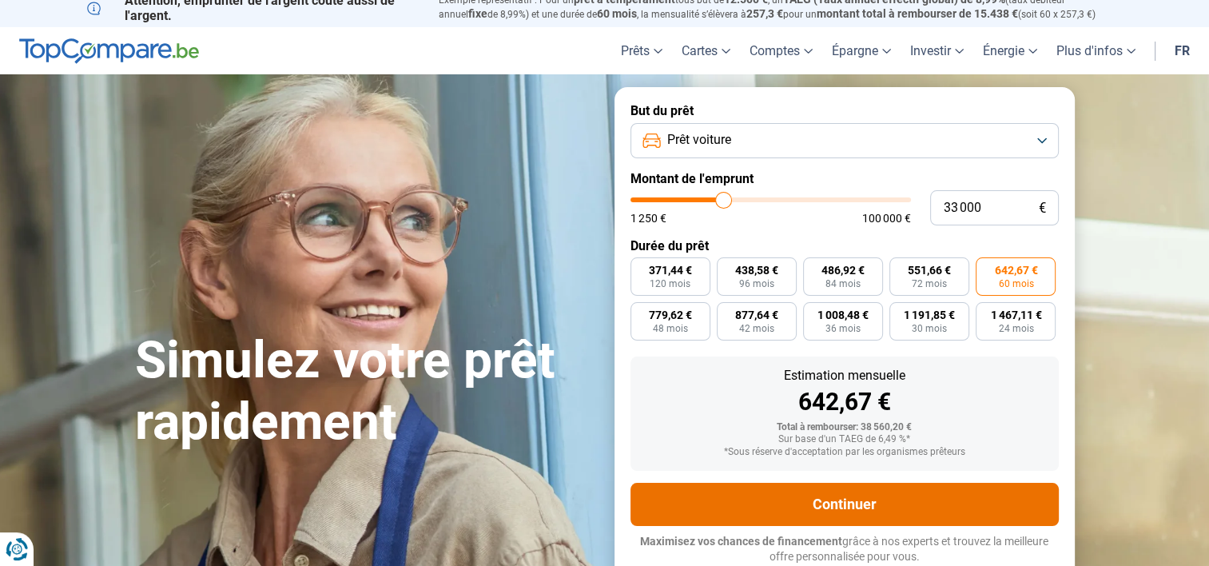
click at [845, 500] on button "Continuer" at bounding box center [844, 504] width 428 height 43
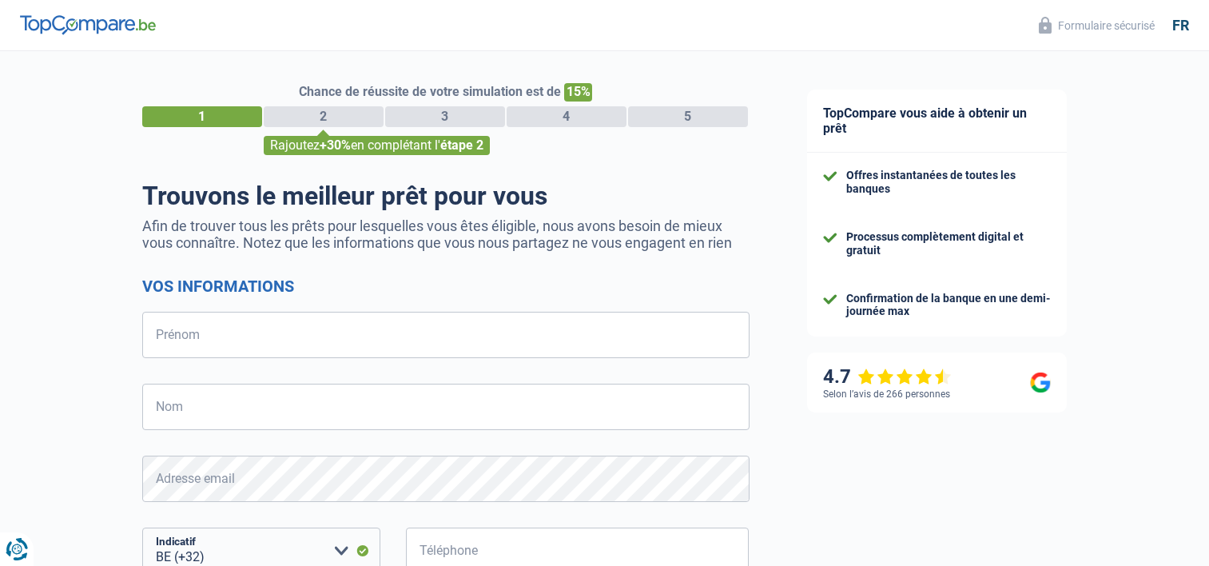
select select "32"
